Goal: Task Accomplishment & Management: Use online tool/utility

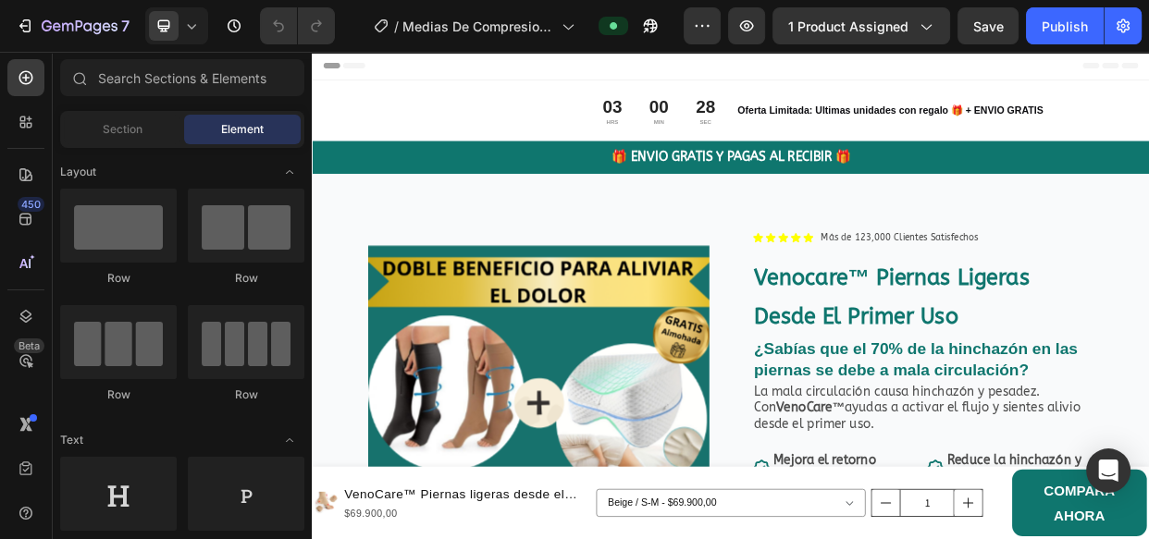
drag, startPoint x: 312, startPoint y: 52, endPoint x: 743, endPoint y: 413, distance: 562.6
click at [743, 413] on img at bounding box center [612, 536] width 452 height 496
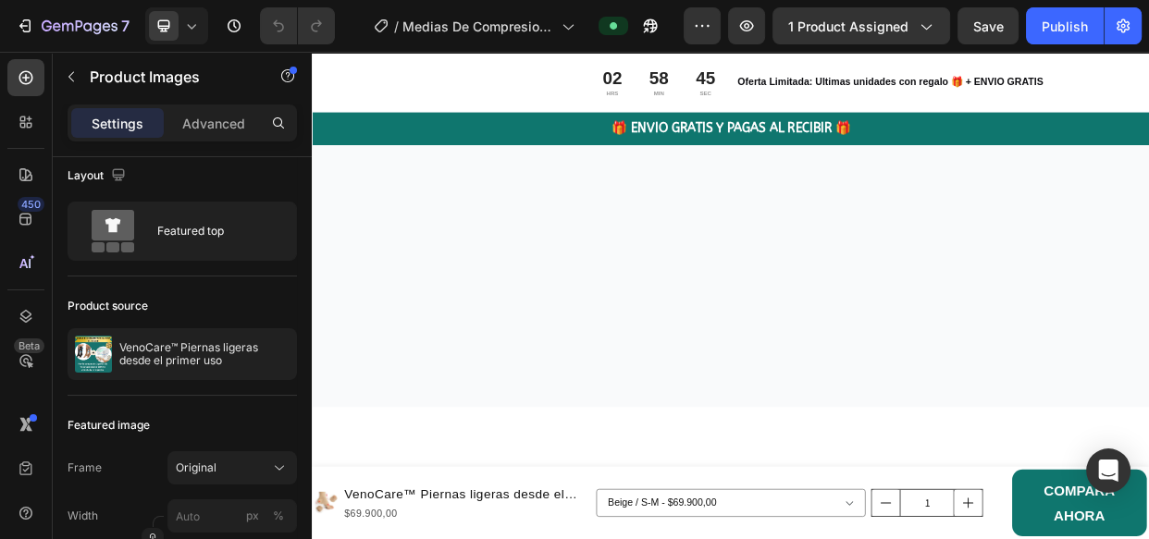
scroll to position [3942, 0]
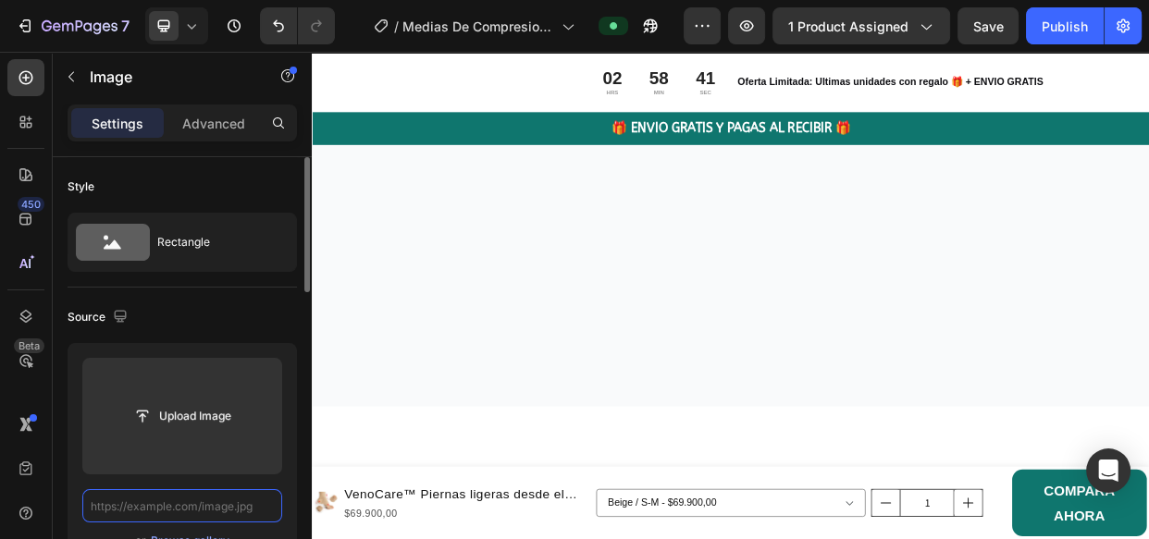
scroll to position [0, 0]
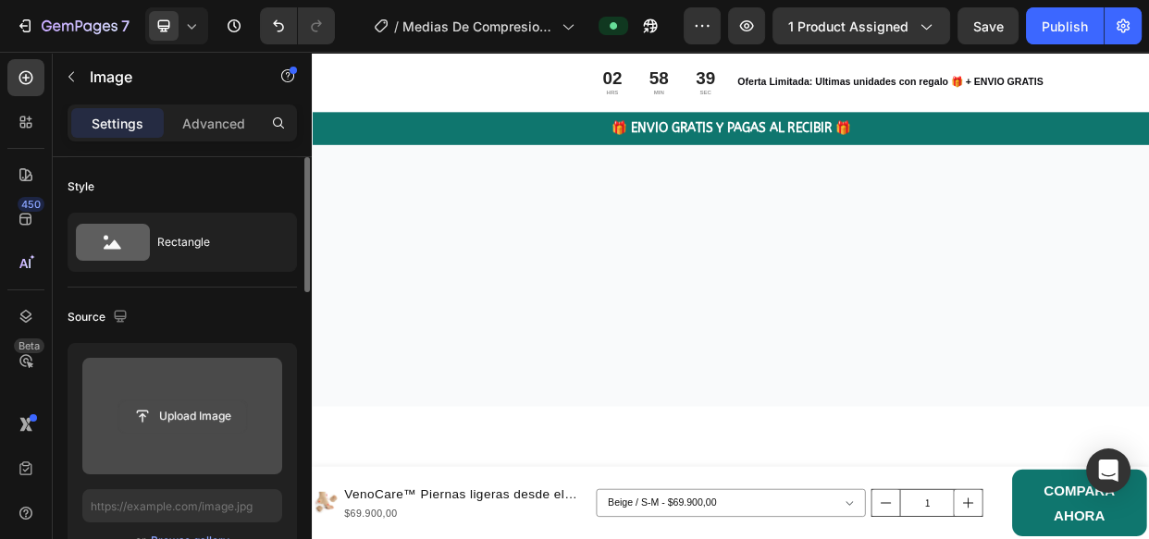
click at [193, 411] on input "file" at bounding box center [182, 415] width 128 height 31
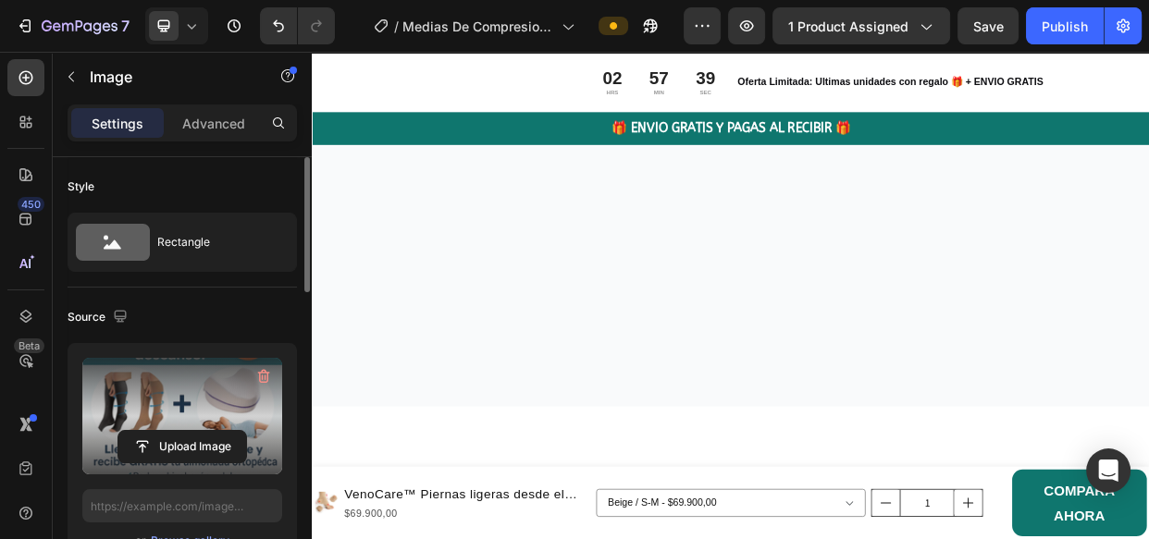
type input "[URL][DOMAIN_NAME]"
click at [264, 373] on icon "button" at bounding box center [263, 376] width 18 height 18
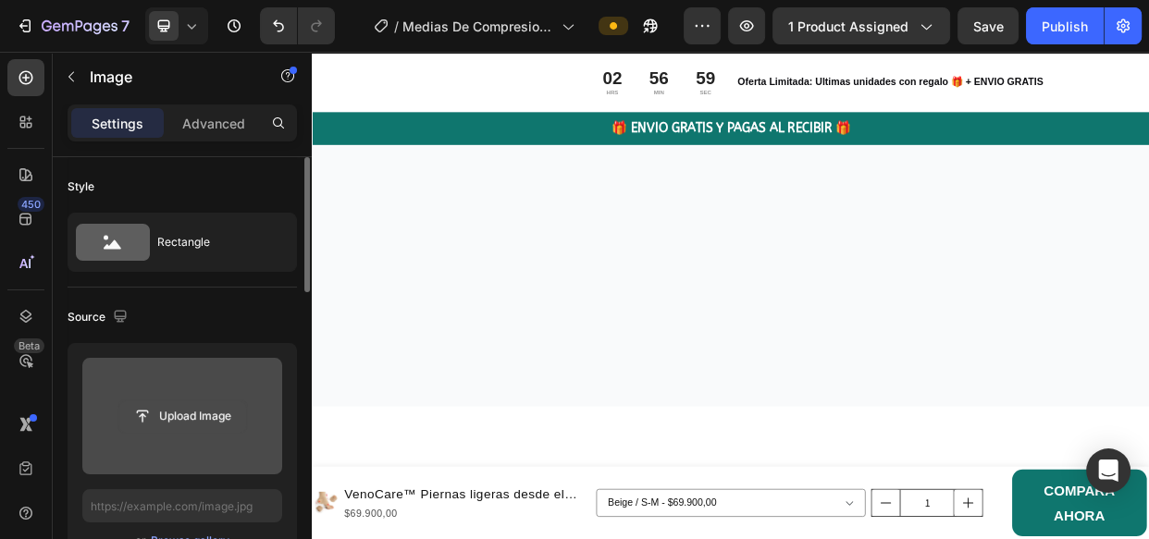
click at [203, 412] on input "file" at bounding box center [182, 415] width 128 height 31
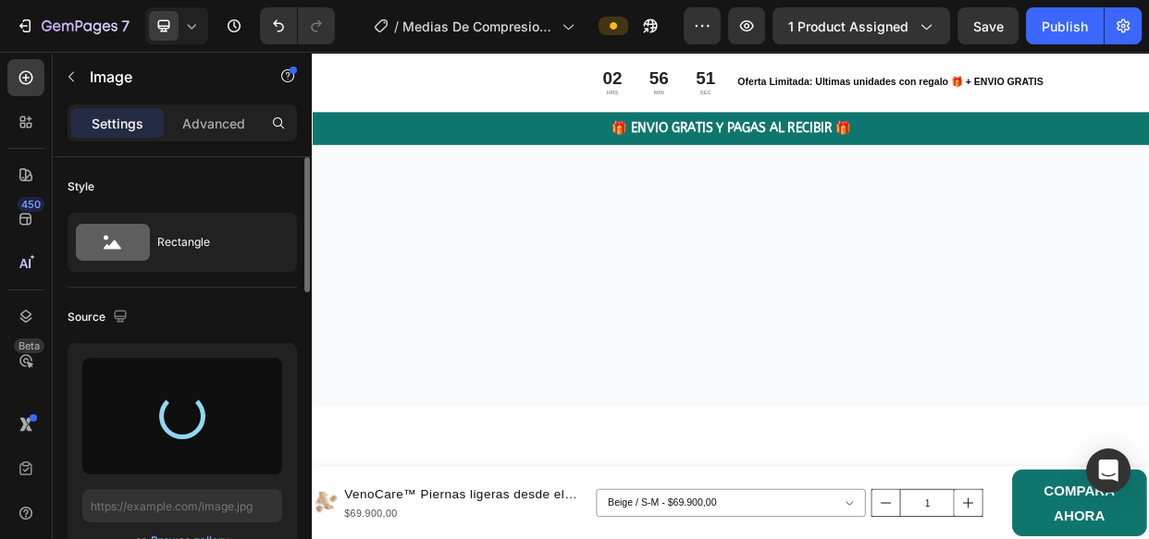
type input "[URL][DOMAIN_NAME]"
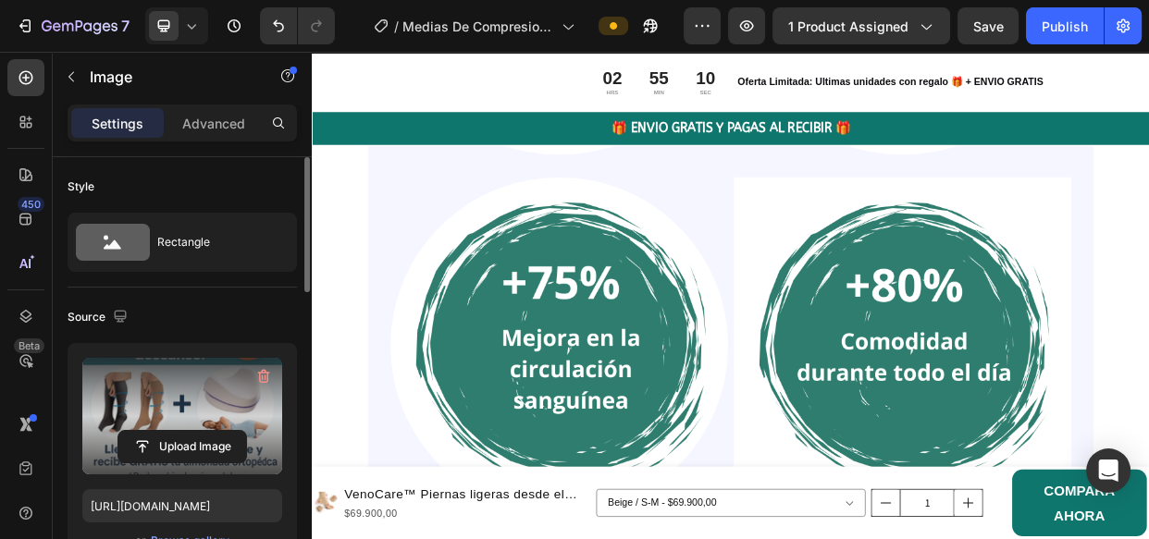
scroll to position [2519, 0]
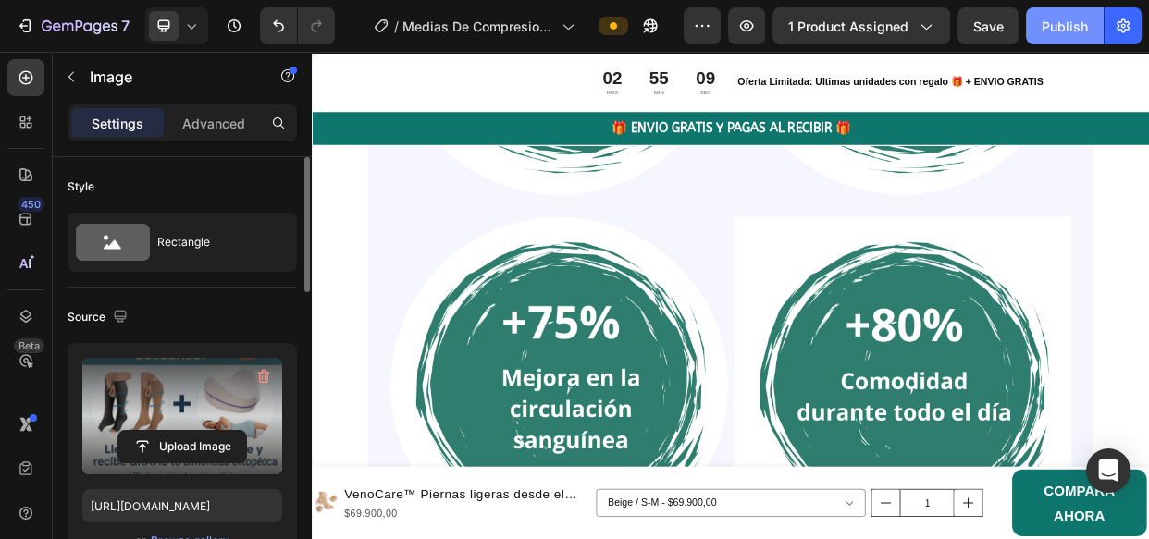
click at [1068, 21] on div "Publish" at bounding box center [1064, 26] width 46 height 19
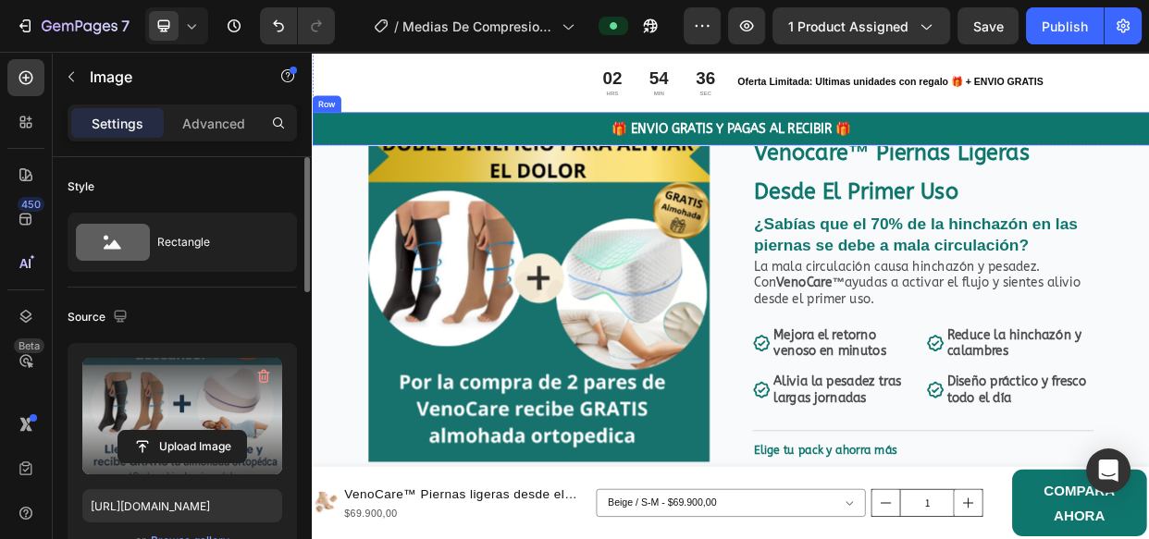
scroll to position [161, 0]
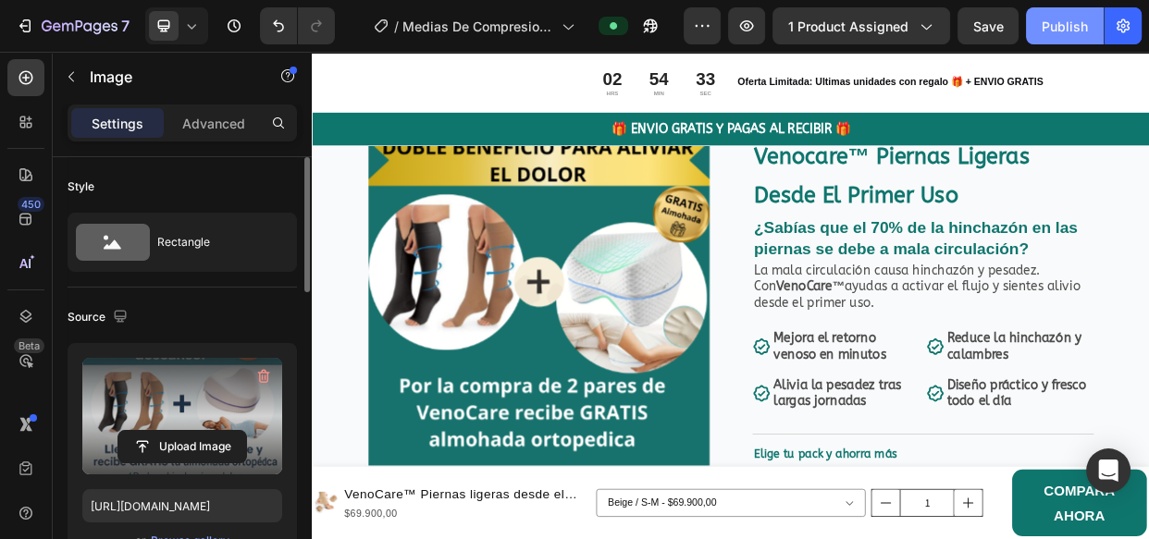
click at [1048, 22] on div "Publish" at bounding box center [1064, 26] width 46 height 19
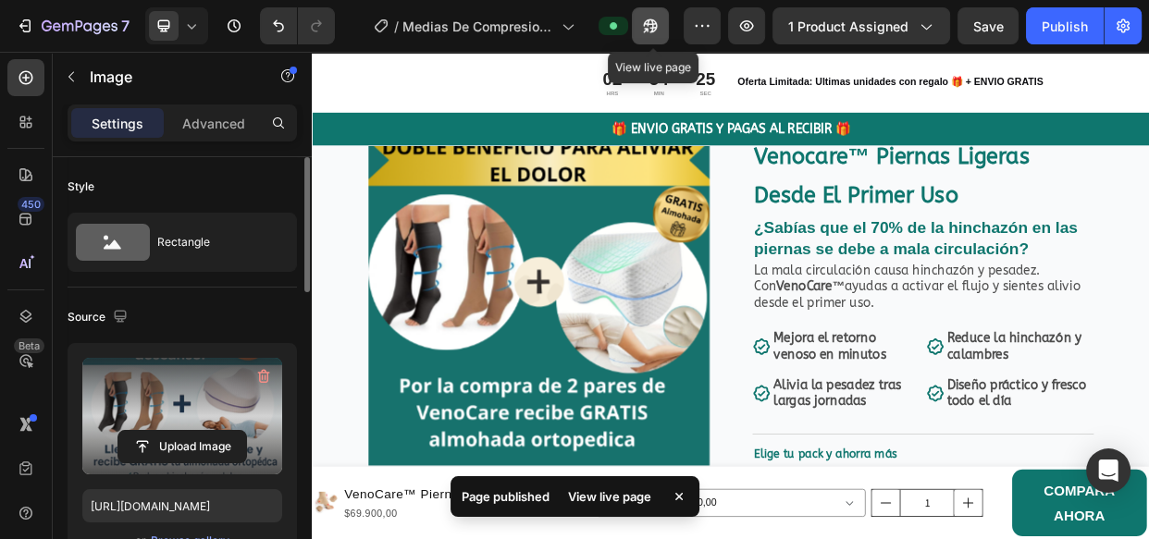
click at [648, 24] on icon "button" at bounding box center [651, 26] width 14 height 14
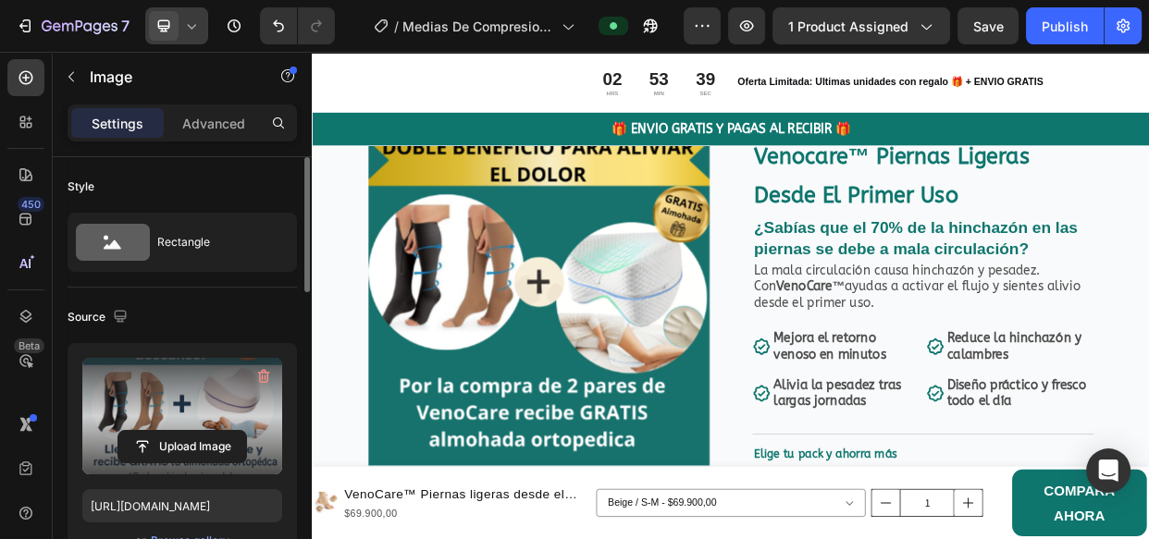
click at [190, 25] on icon at bounding box center [191, 26] width 18 height 18
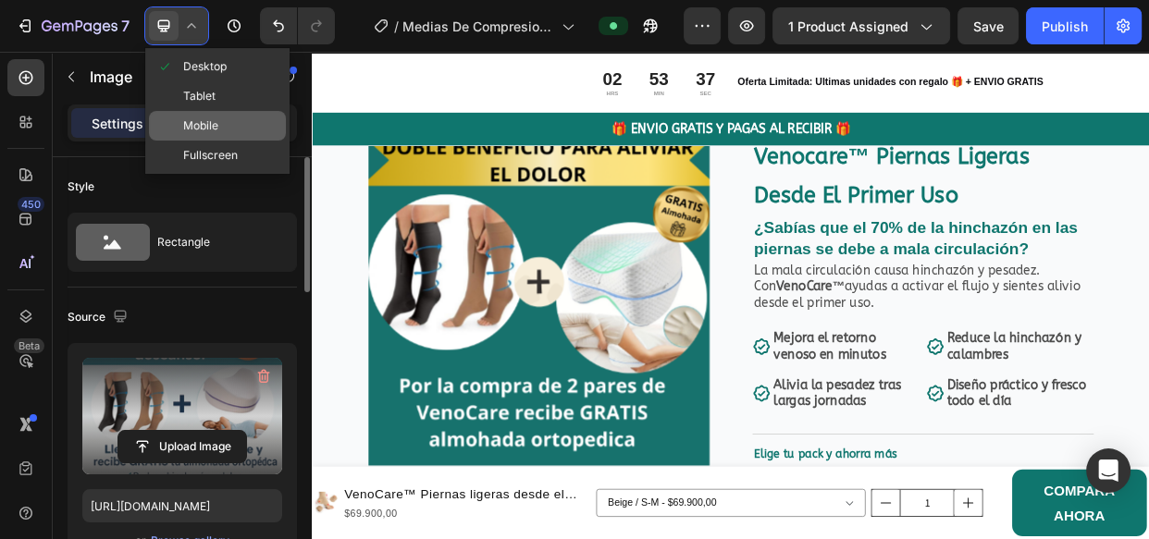
click at [198, 121] on span "Mobile" at bounding box center [200, 126] width 35 height 18
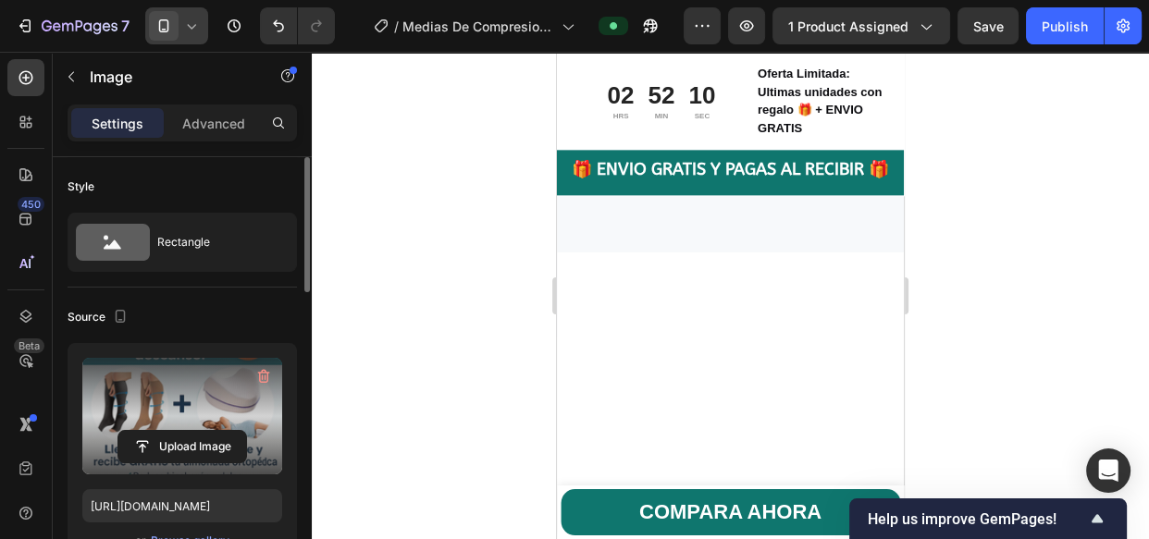
scroll to position [8462, 0]
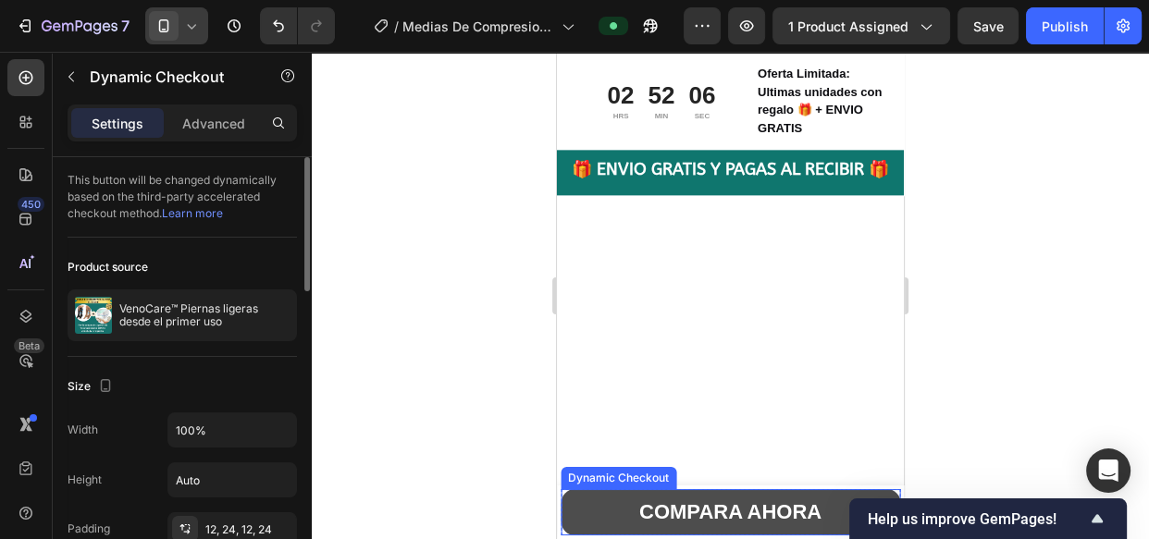
click at [572, 513] on button "COMPARA AHORA" at bounding box center [729, 512] width 339 height 46
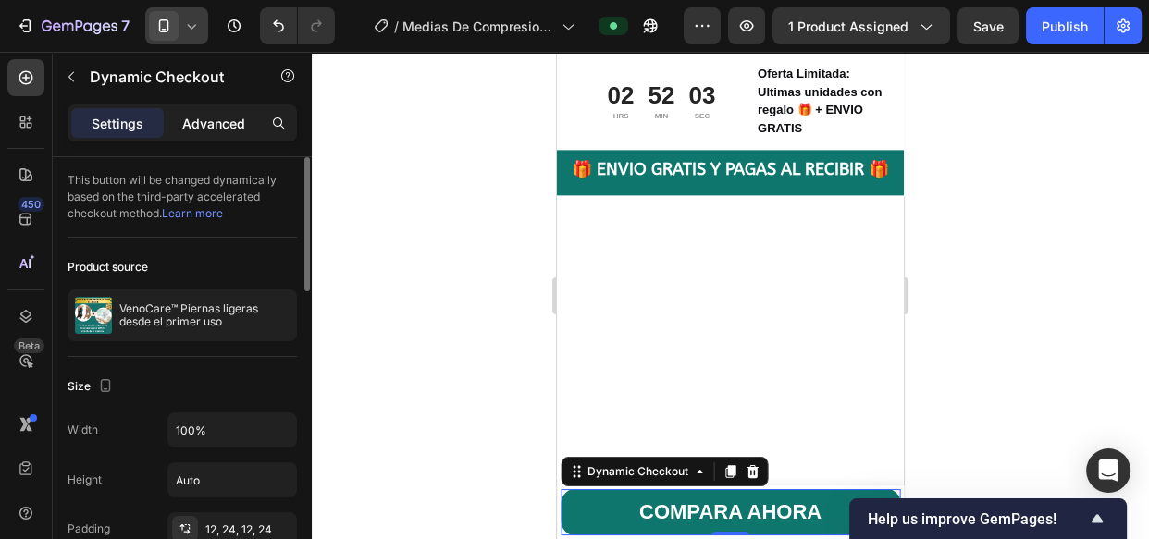
click at [200, 115] on p "Advanced" at bounding box center [213, 123] width 63 height 19
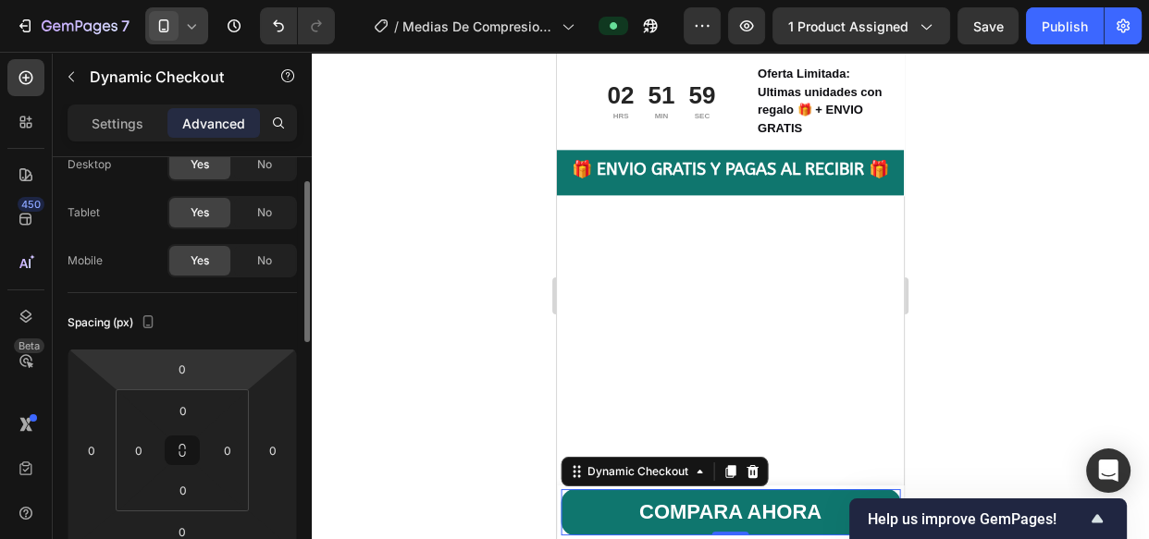
scroll to position [0, 0]
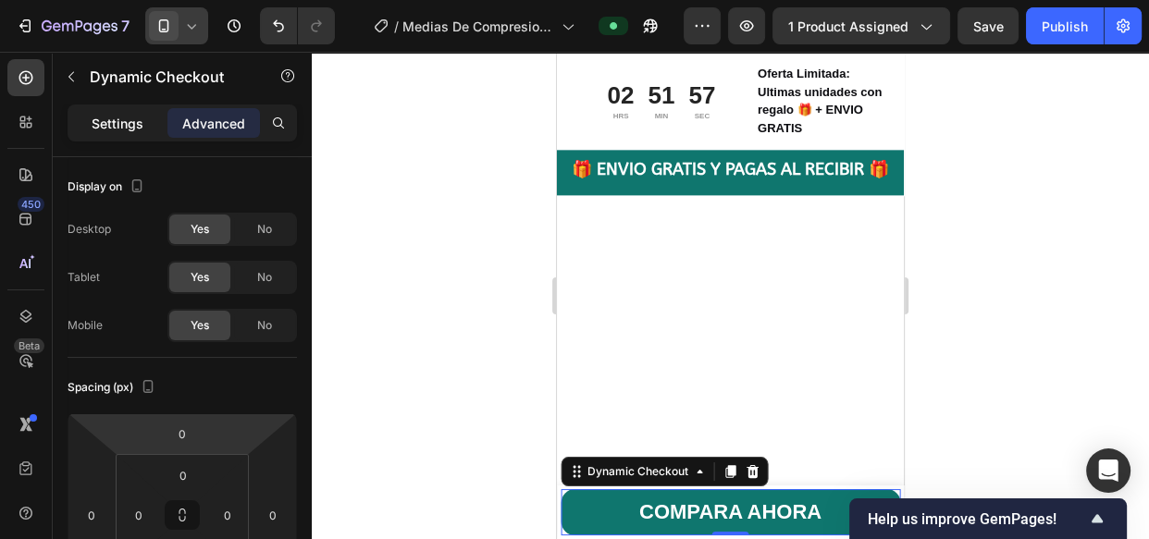
click at [102, 115] on p "Settings" at bounding box center [118, 123] width 52 height 19
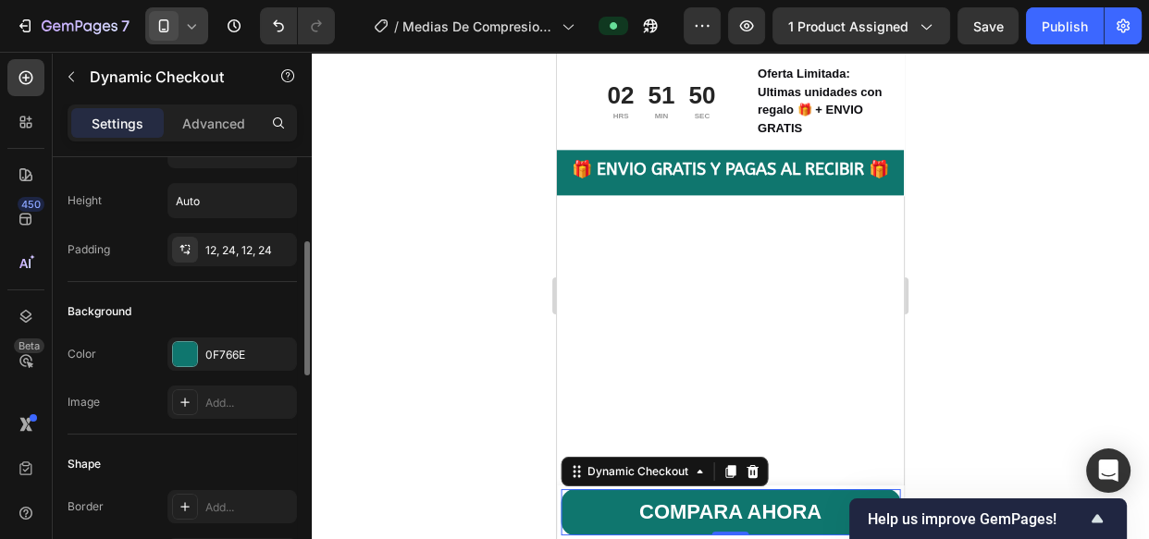
scroll to position [277, 0]
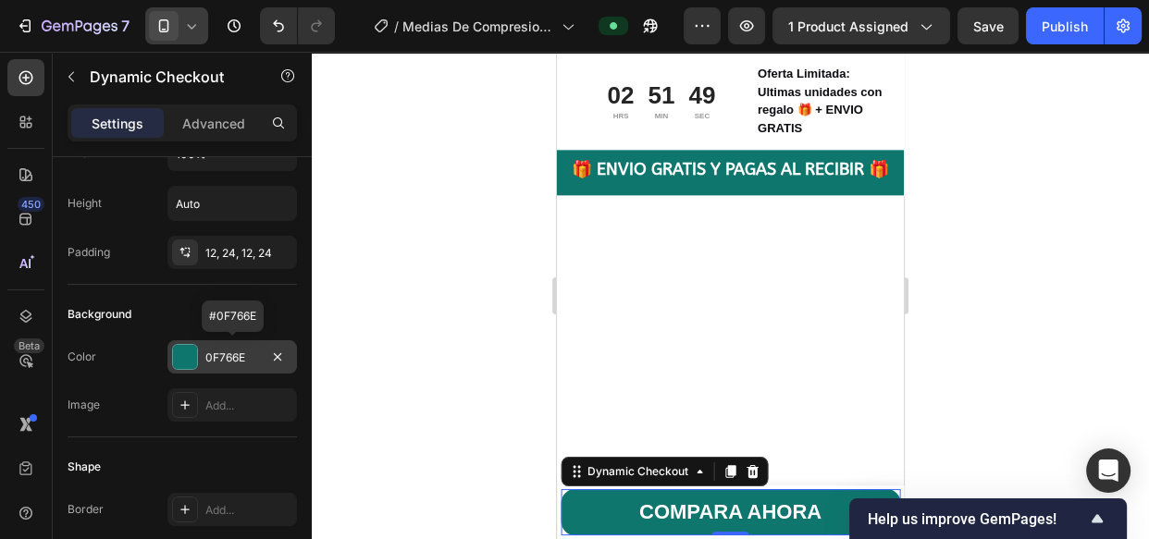
click at [240, 356] on div "0F766E" at bounding box center [232, 358] width 54 height 17
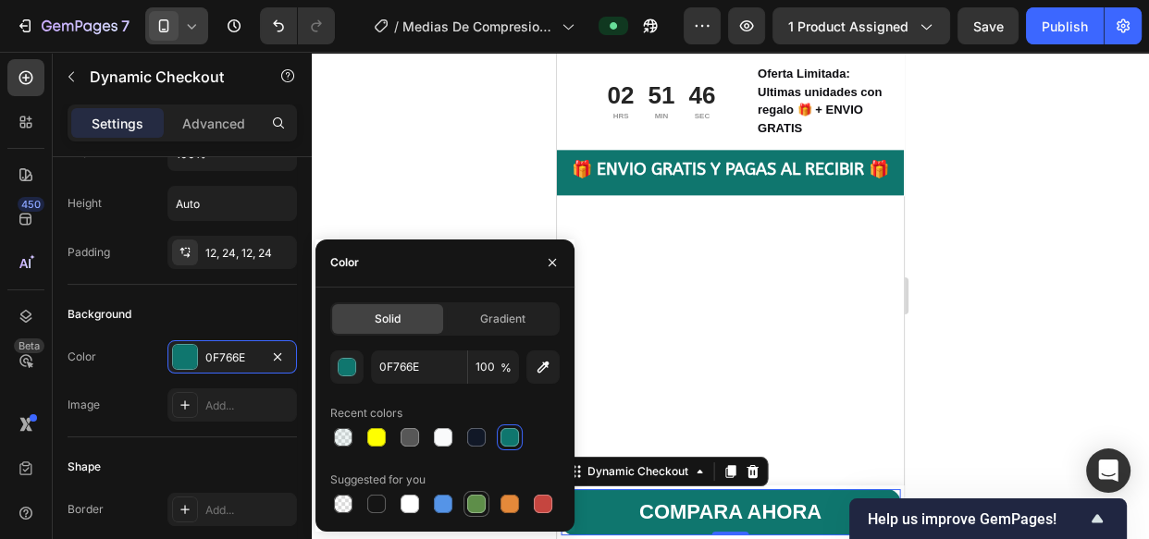
click at [479, 509] on div at bounding box center [476, 504] width 18 height 18
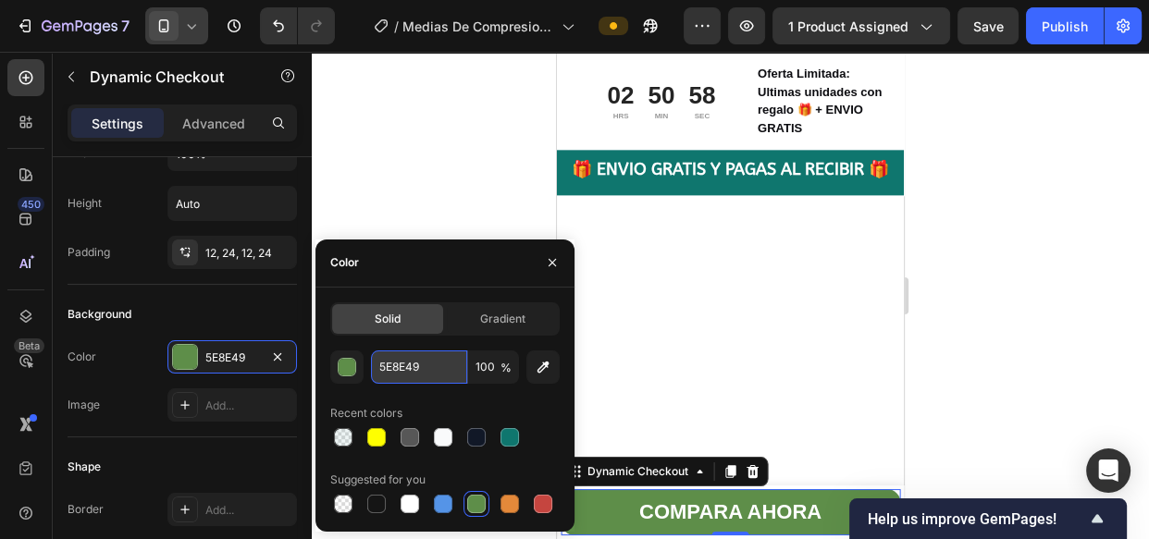
click at [394, 363] on input "5E8E49" at bounding box center [419, 366] width 96 height 33
paste input "#4FCE5D"
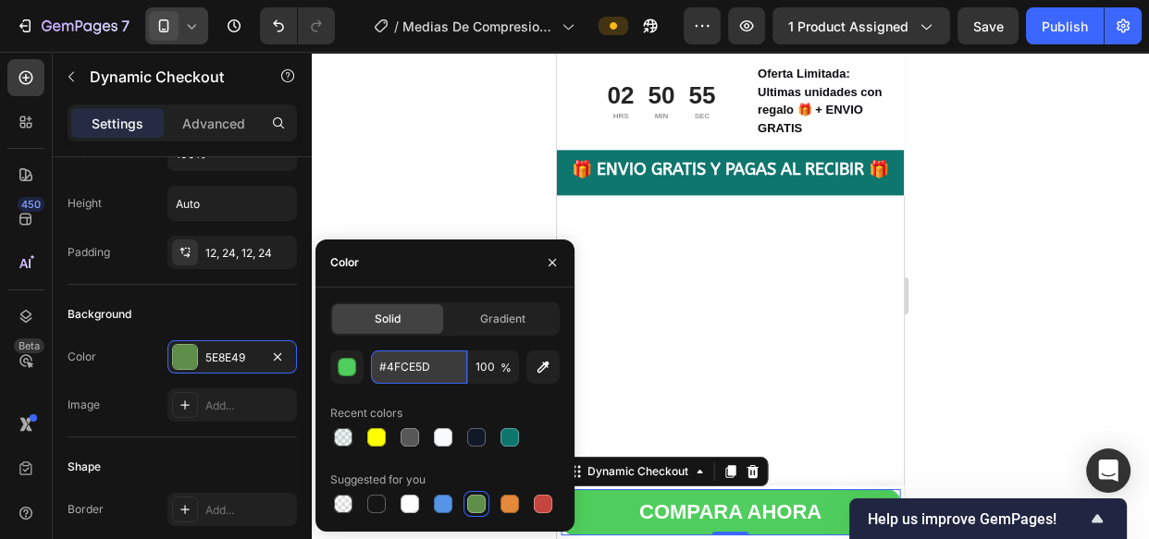
type input "4FCE5D"
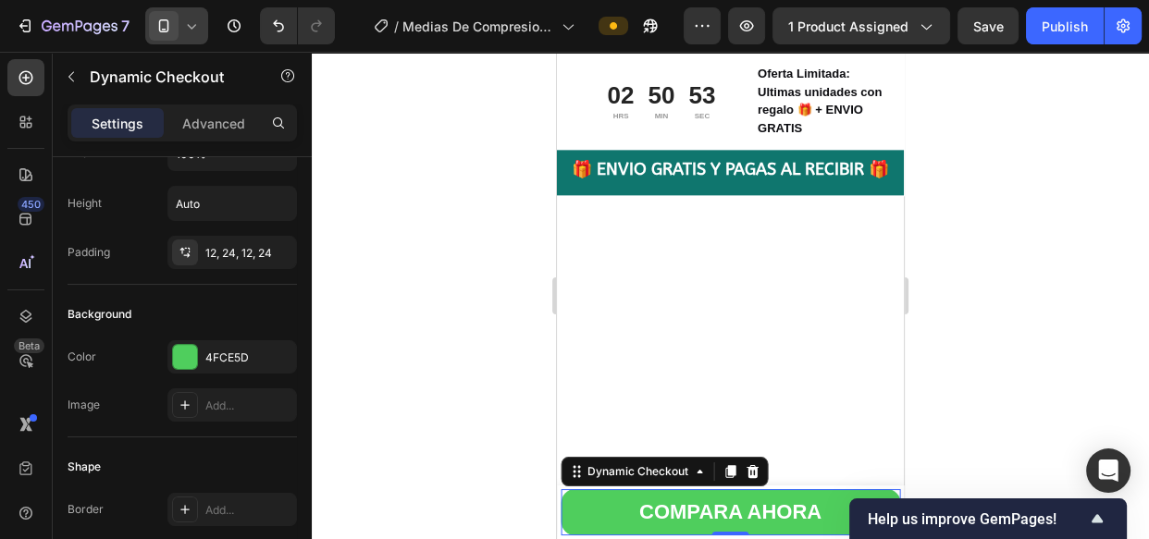
click at [990, 248] on div at bounding box center [730, 295] width 837 height 487
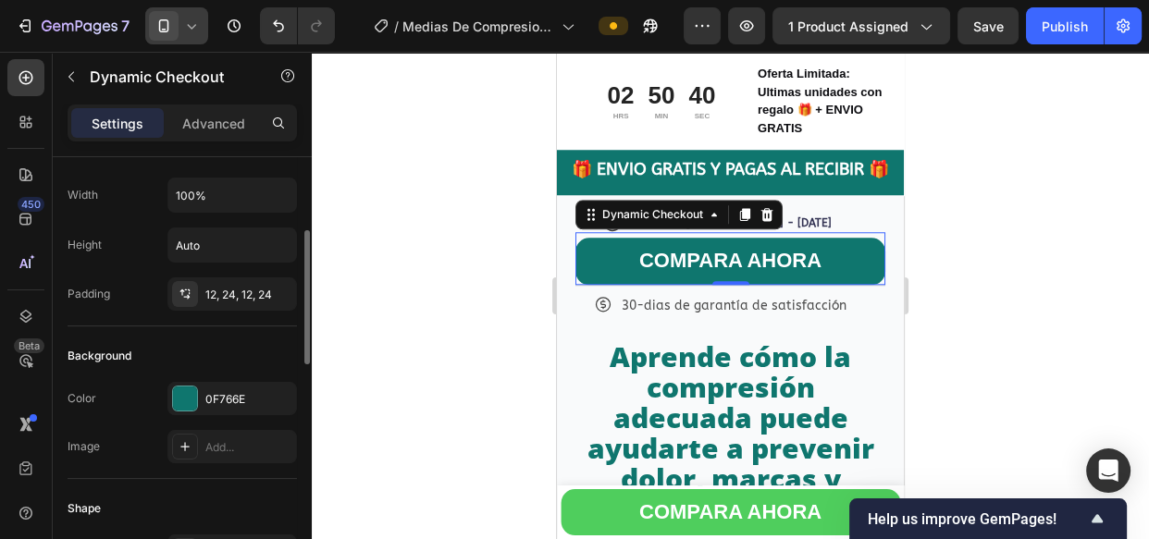
scroll to position [236, 0]
click at [235, 393] on div "0F766E" at bounding box center [232, 398] width 54 height 17
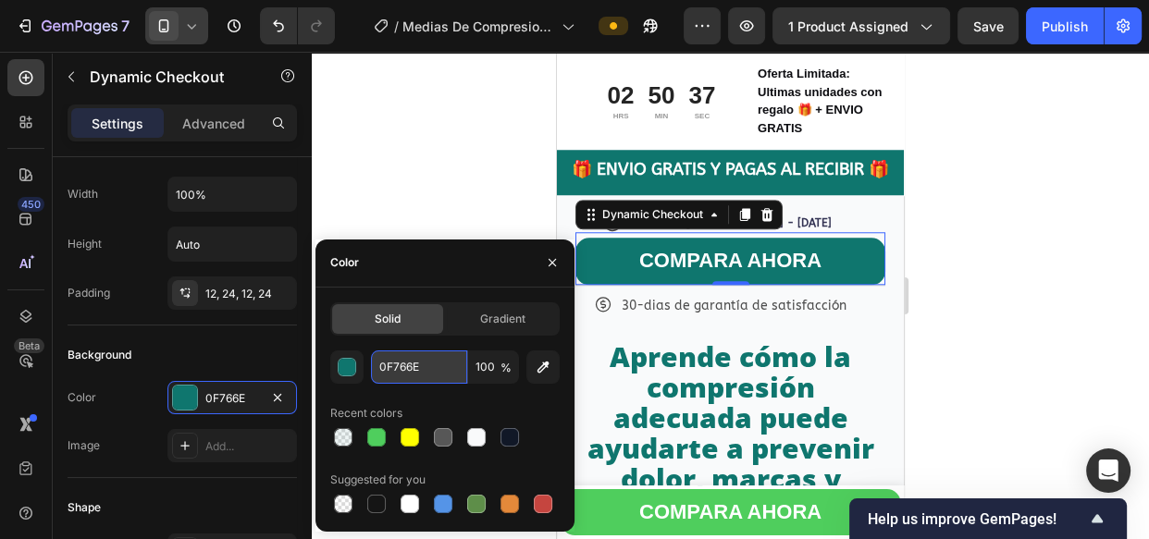
paste input "#4FCE5D"
type input "#4FCE5D"
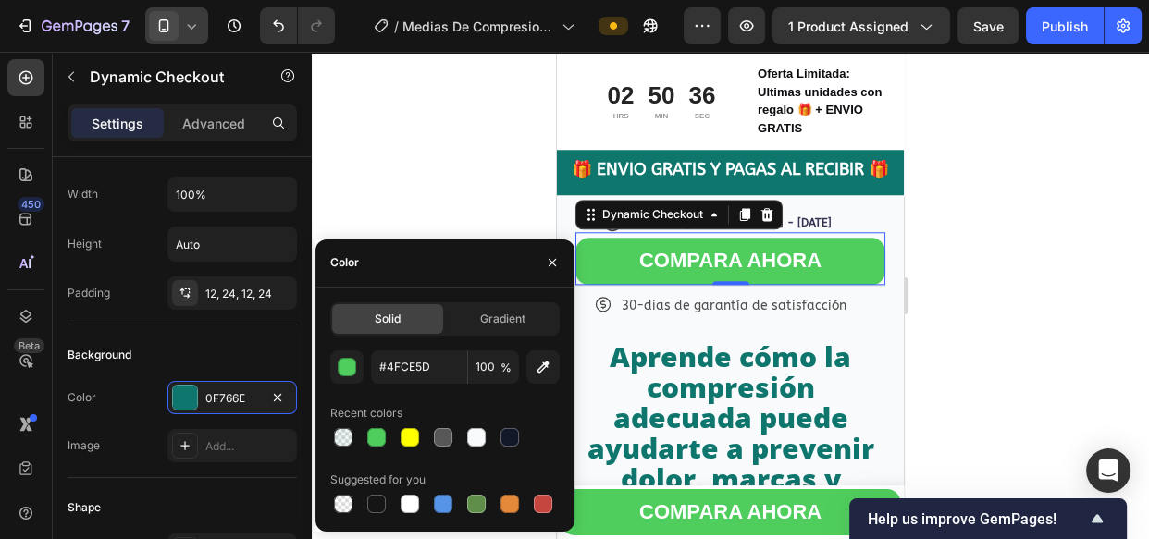
click at [399, 143] on div at bounding box center [730, 295] width 837 height 487
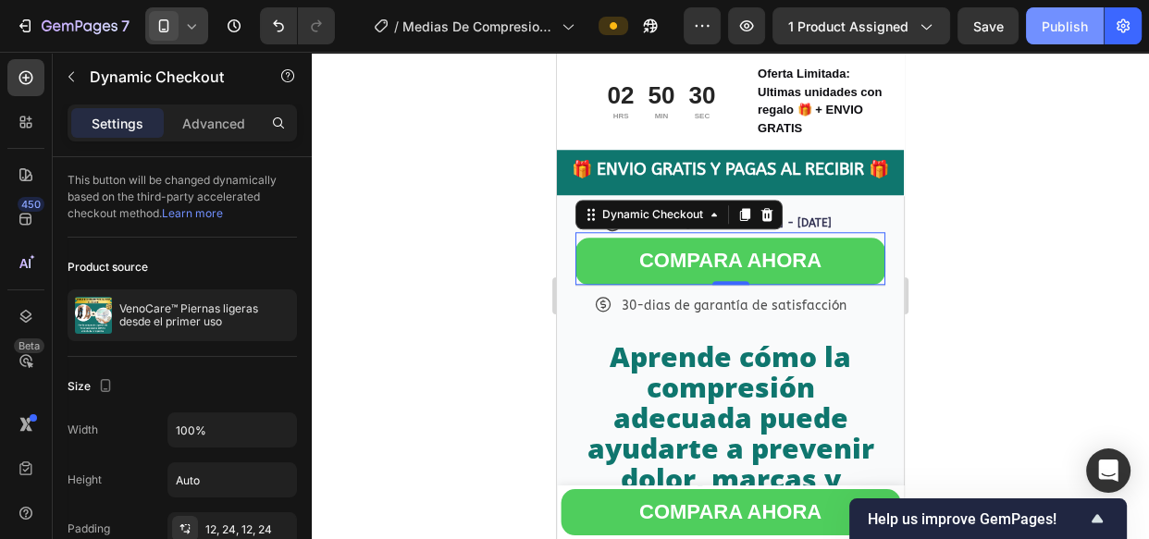
click at [1064, 23] on div "Publish" at bounding box center [1064, 26] width 46 height 19
click at [1069, 27] on div "Publish" at bounding box center [1064, 26] width 46 height 19
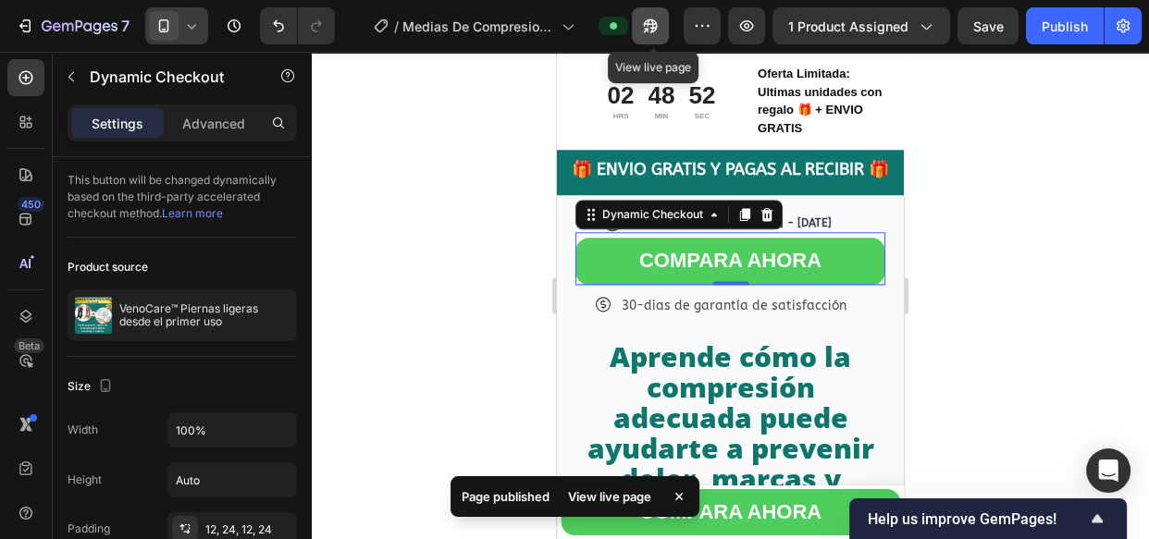
click at [649, 25] on icon "button" at bounding box center [651, 26] width 14 height 14
